Goal: Check status: Check status

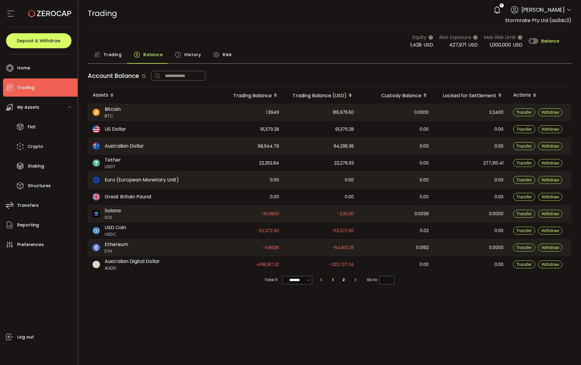
click at [302, 79] on div "Account Balance" at bounding box center [330, 77] width 484 height 19
click at [292, 52] on div "Trading Balance History Risk" at bounding box center [330, 56] width 484 height 15
